Goal: Task Accomplishment & Management: Use online tool/utility

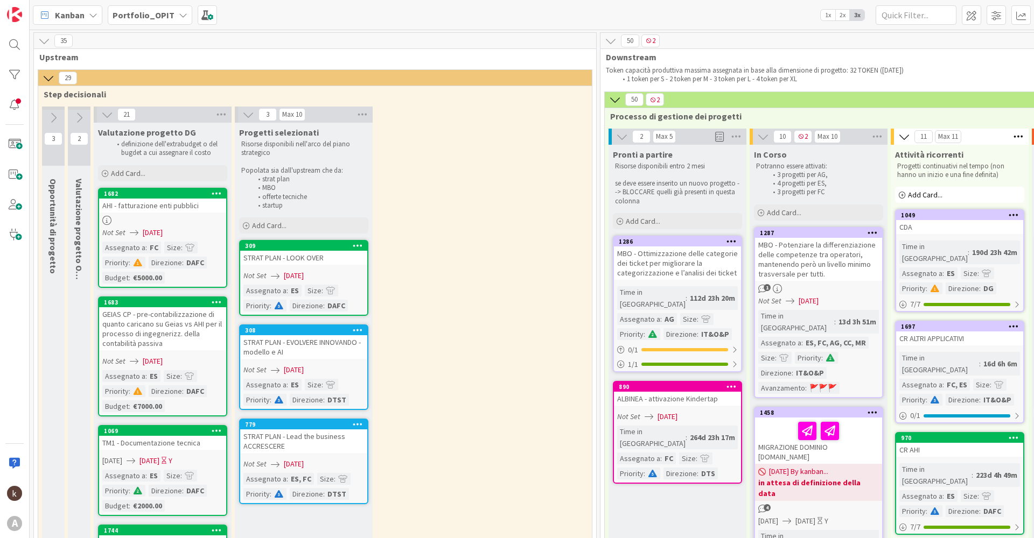
click at [179, 15] on icon at bounding box center [183, 15] width 9 height 9
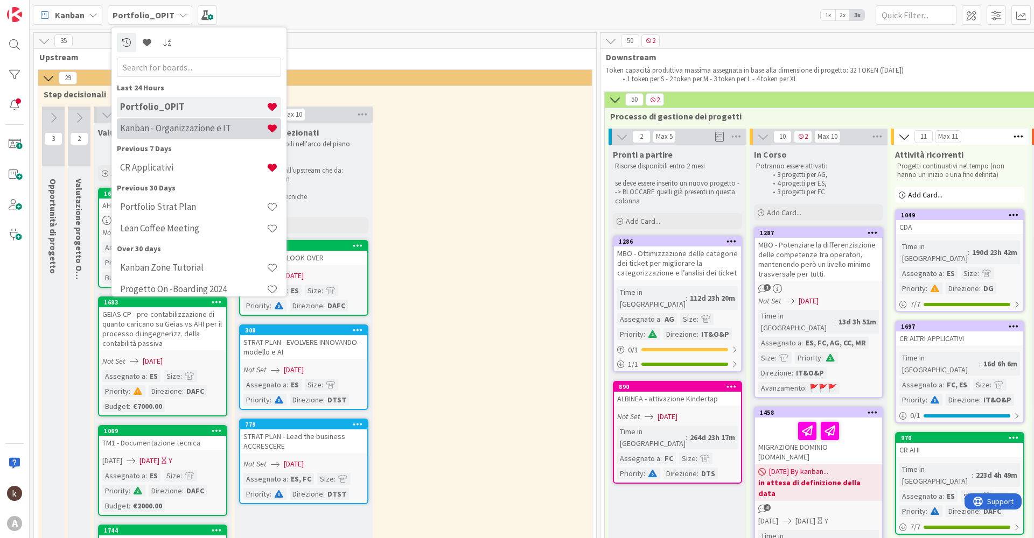
click at [166, 128] on h4 "Kanban - Organizzazione e IT" at bounding box center [193, 128] width 146 height 11
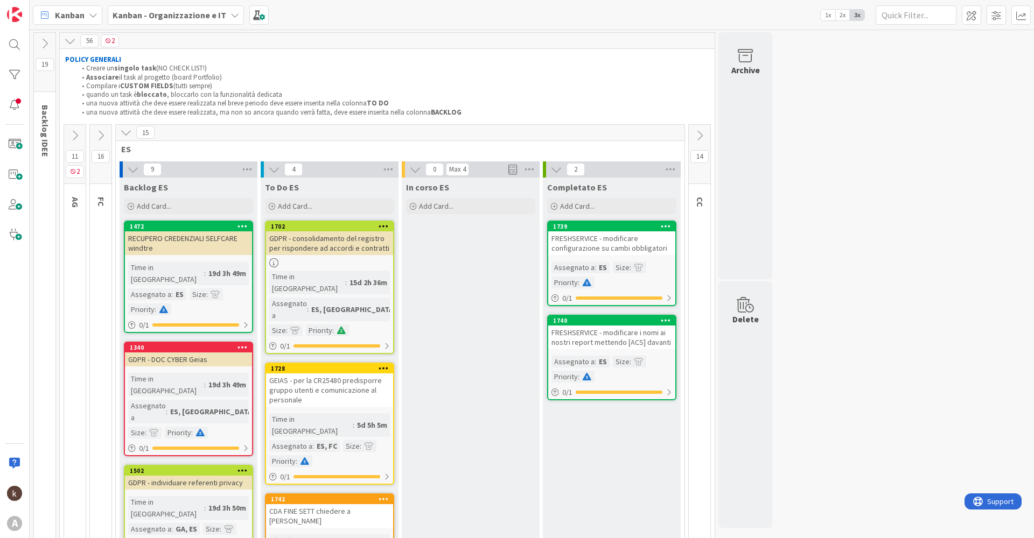
click at [68, 139] on button at bounding box center [75, 136] width 22 height 16
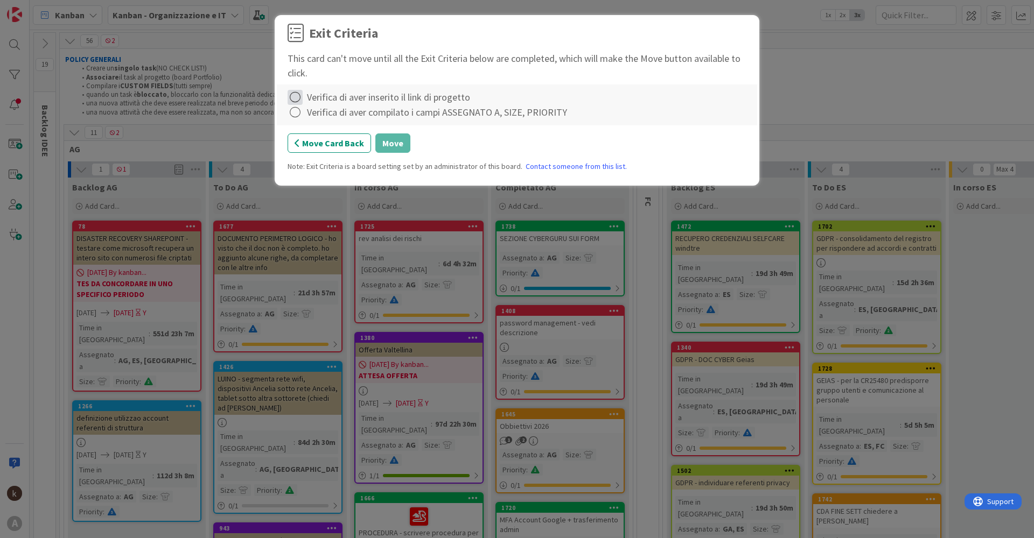
click at [295, 98] on icon at bounding box center [295, 97] width 15 height 15
click at [295, 120] on icon at bounding box center [297, 119] width 8 height 6
click at [295, 120] on icon at bounding box center [295, 112] width 15 height 15
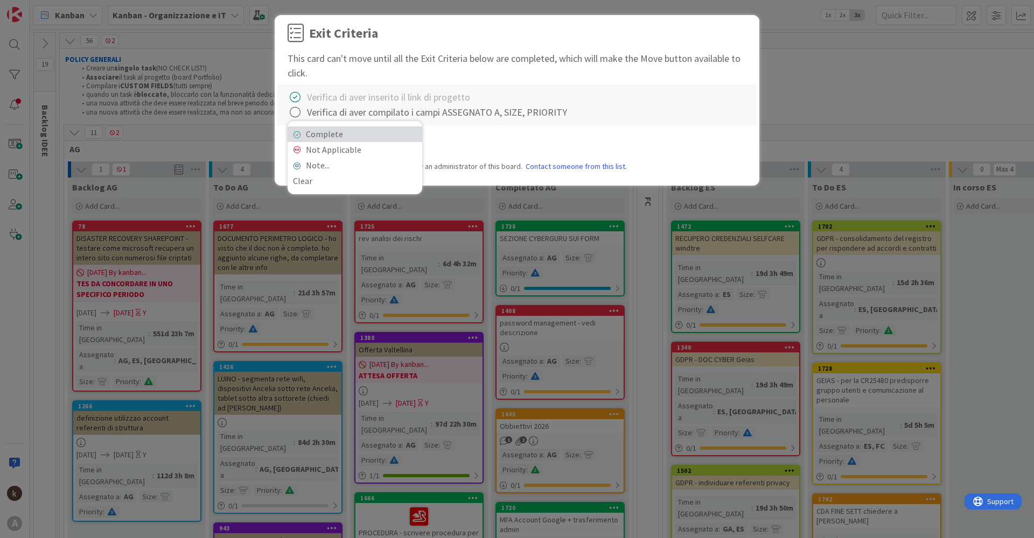
click at [325, 140] on link "Complete" at bounding box center [355, 135] width 135 height 16
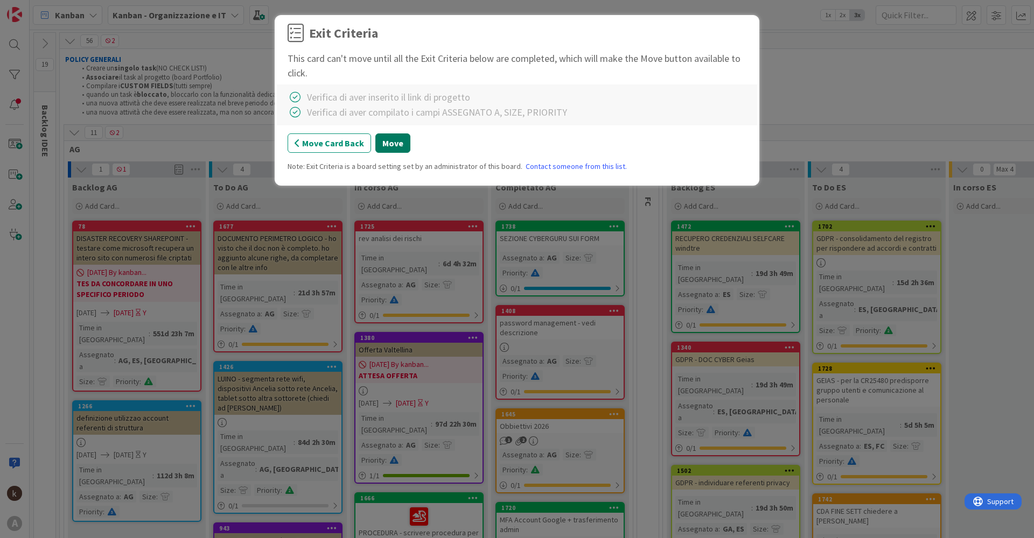
click at [389, 140] on button "Move" at bounding box center [392, 143] width 35 height 19
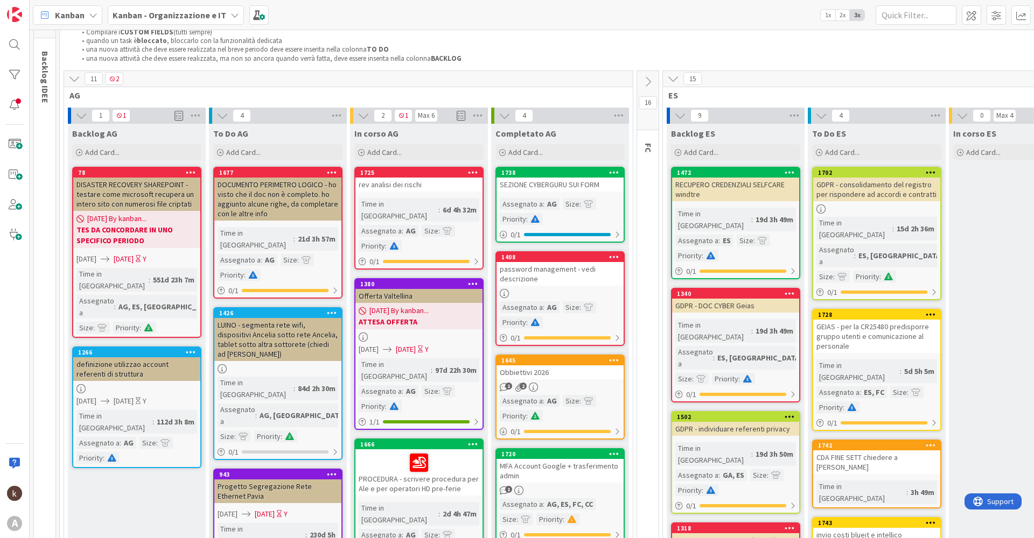
scroll to position [108, 0]
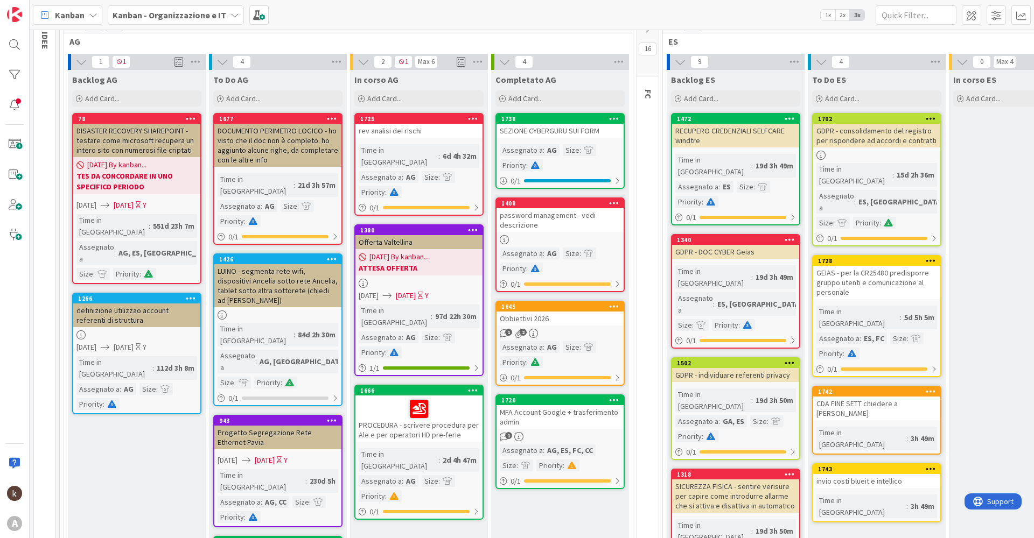
click at [428, 131] on div "rev analisi dei rischi" at bounding box center [418, 131] width 127 height 14
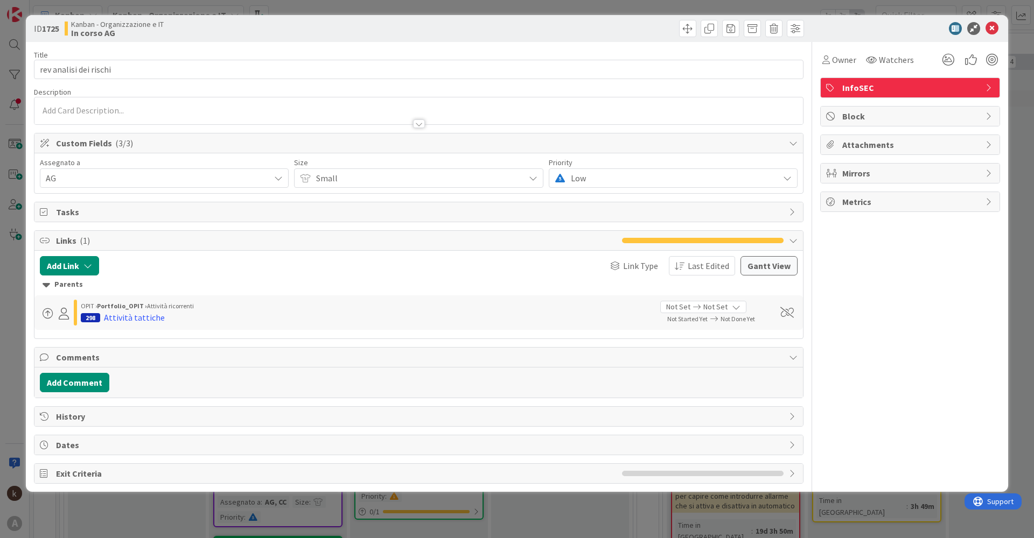
click at [156, 111] on div at bounding box center [418, 110] width 768 height 27
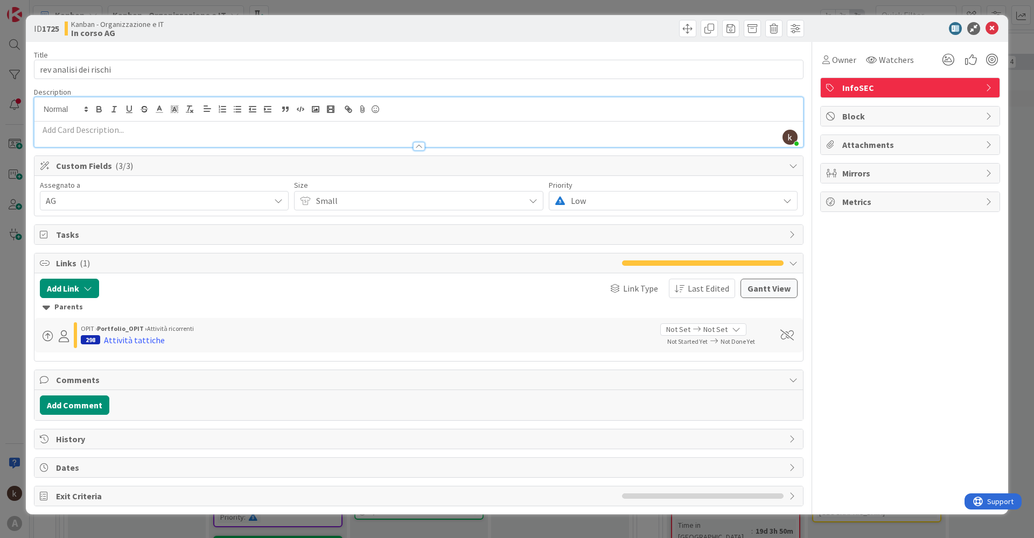
click at [144, 134] on p at bounding box center [419, 130] width 758 height 12
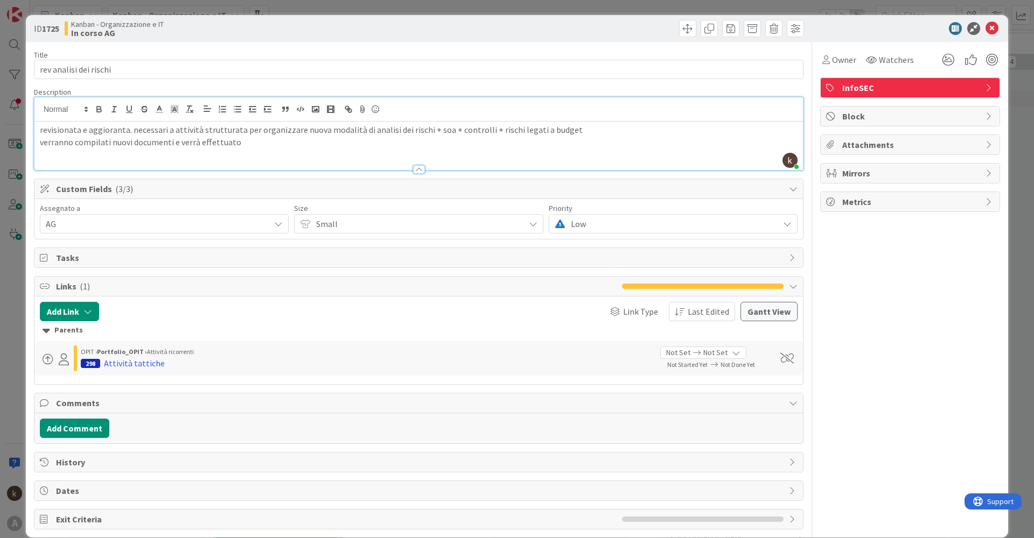
click at [113, 132] on p "revisionata e aggioranta. necessari a attività strutturata per organizzare nuov…" at bounding box center [419, 130] width 758 height 12
click at [256, 147] on p "verranno compilati nuovi documenti e verrà effettuato" at bounding box center [419, 142] width 758 height 12
click at [107, 141] on p "verranno compilati nuovi documenti e verrà redatto un nuovo piano" at bounding box center [419, 142] width 758 height 12
drag, startPoint x: 110, startPoint y: 145, endPoint x: 36, endPoint y: 139, distance: 74.5
click at [36, 139] on div "revisionata e aggiornata. necessari a attività strutturata per organizzare nuov…" at bounding box center [418, 146] width 768 height 48
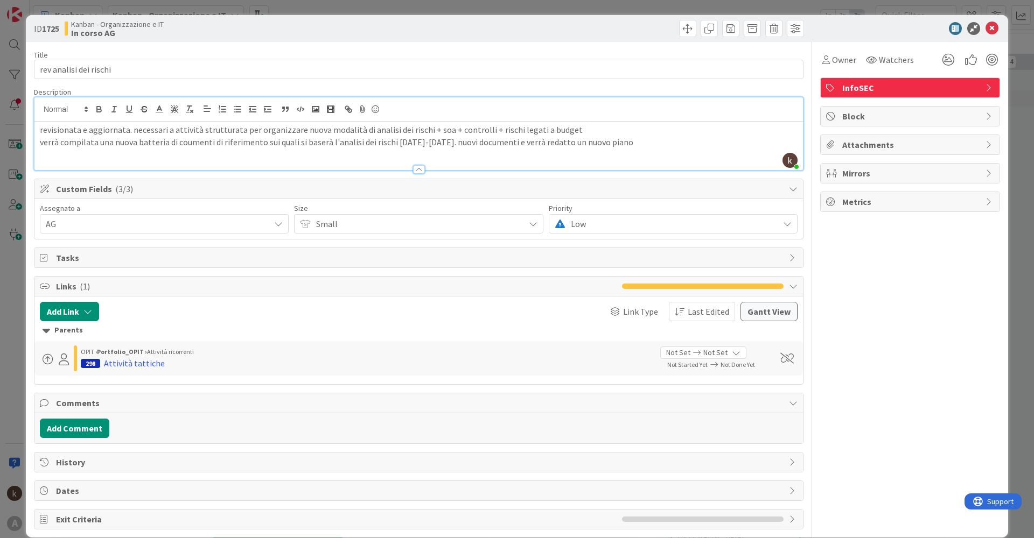
click at [181, 142] on p "verrà compilata una nuova batteria di coumenti di riferimento sui quali si base…" at bounding box center [419, 142] width 758 height 12
drag, startPoint x: 508, startPoint y: 144, endPoint x: 438, endPoint y: 145, distance: 69.5
click at [438, 144] on p "verrà compilata una nuova batteria di documenti di riferimento sui quali si bas…" at bounding box center [419, 142] width 758 height 12
click at [596, 143] on p "verrà compilata una nuova batteria di documenti di riferimento sui quali si bas…" at bounding box center [419, 142] width 758 height 12
click at [944, 309] on div "Owner Watchers InfoSEC Block Attachments Mirrors Metrics" at bounding box center [910, 286] width 180 height 489
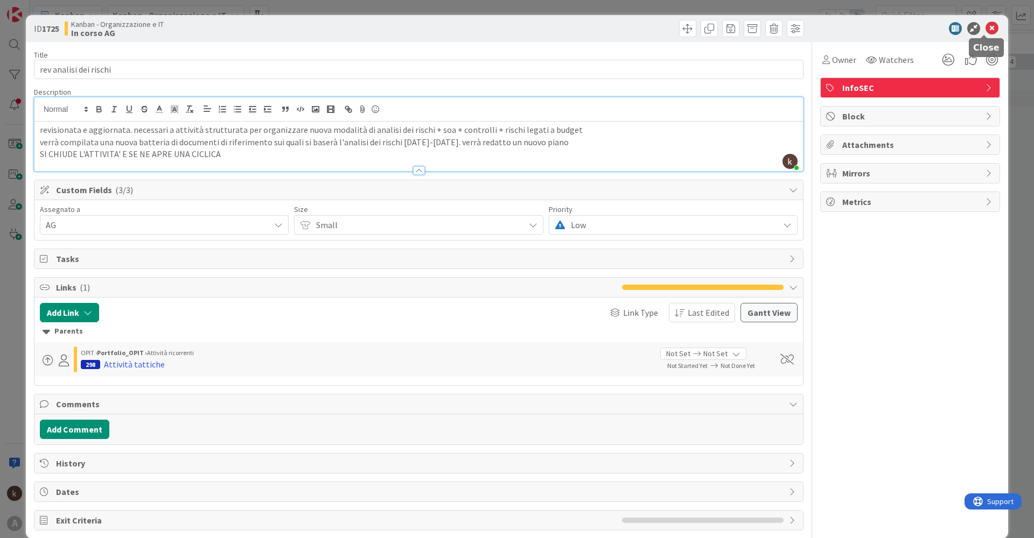
click at [985, 30] on icon at bounding box center [991, 28] width 13 height 13
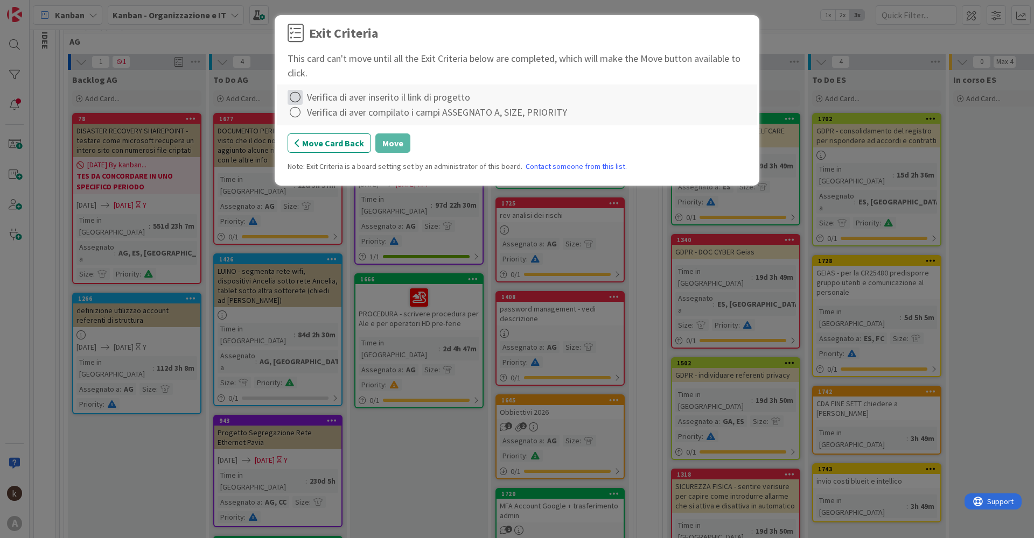
click at [298, 96] on icon at bounding box center [295, 97] width 15 height 15
click at [294, 120] on icon at bounding box center [297, 119] width 8 height 6
click at [296, 114] on icon at bounding box center [295, 112] width 15 height 15
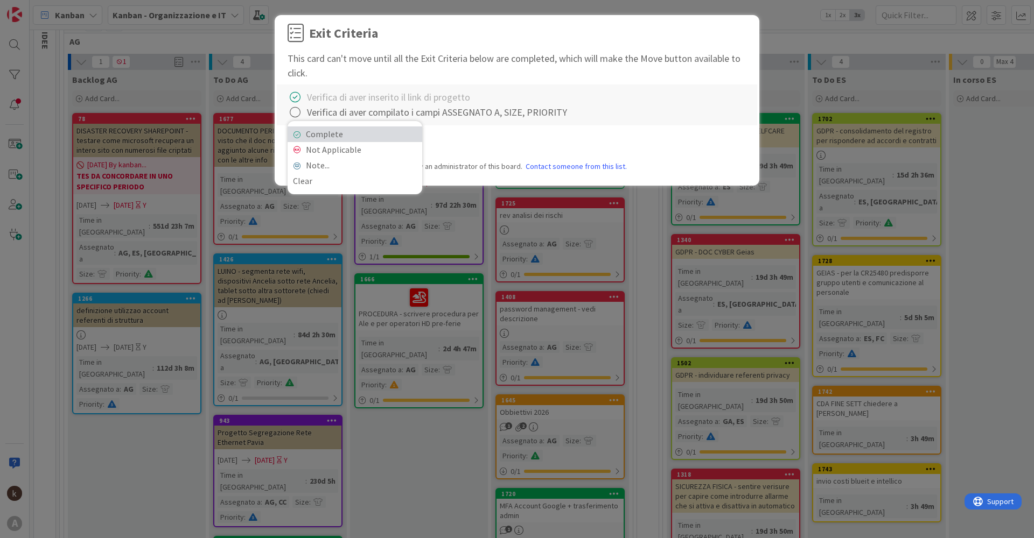
click at [325, 138] on link "Complete" at bounding box center [355, 135] width 135 height 16
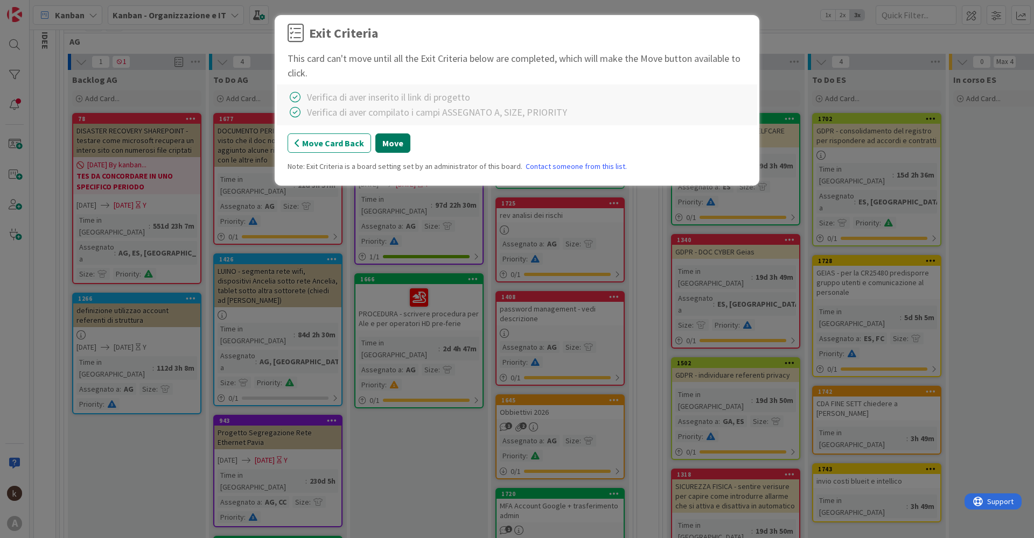
click at [395, 144] on button "Move" at bounding box center [392, 143] width 35 height 19
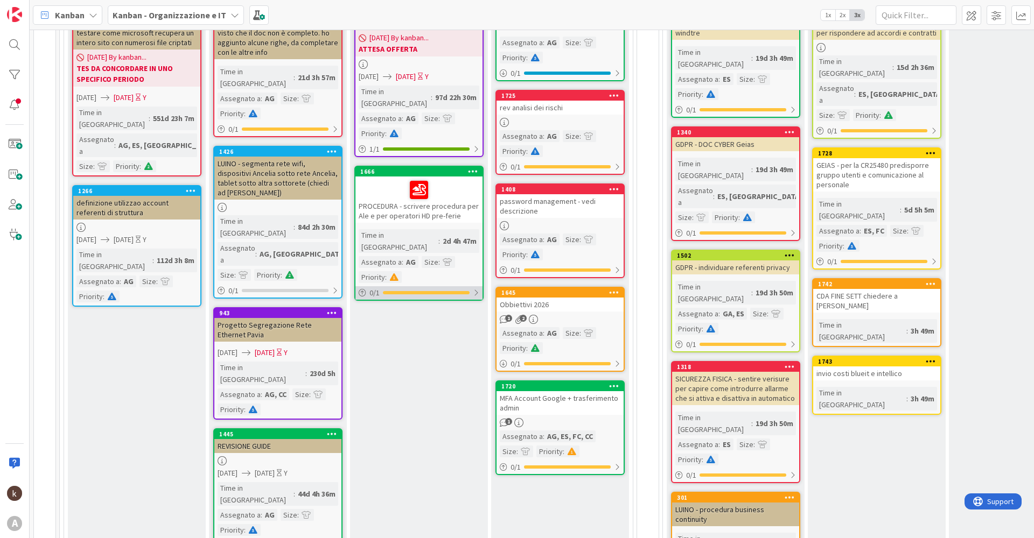
scroll to position [269, 0]
